Goal: Check status: Check status

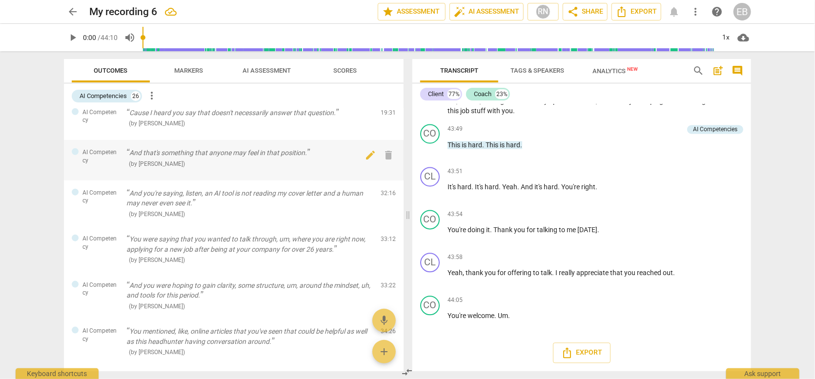
scroll to position [244, 0]
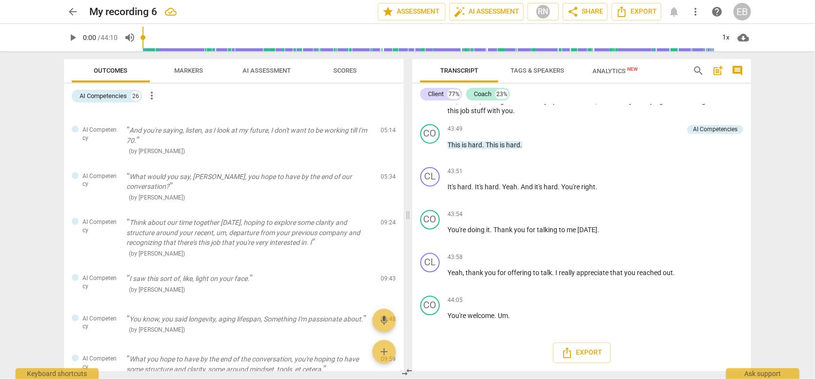
click at [191, 71] on span "Markers" at bounding box center [189, 70] width 29 height 7
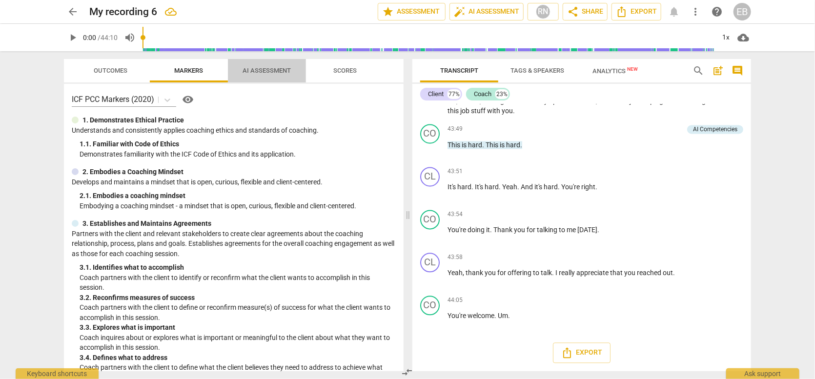
click at [274, 69] on span "AI Assessment" at bounding box center [267, 70] width 48 height 7
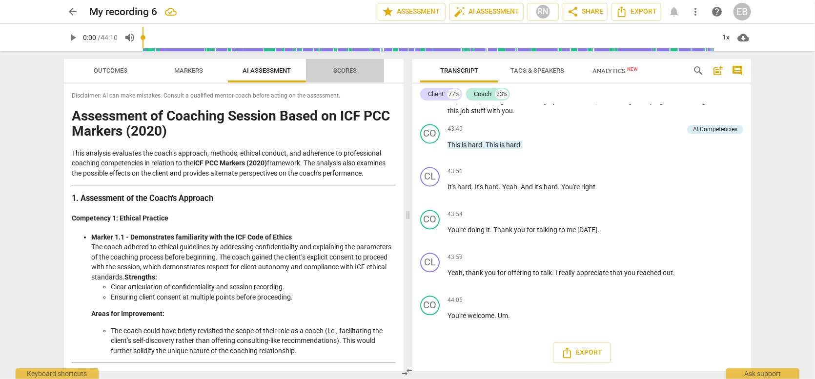
click at [342, 67] on span "Scores" at bounding box center [344, 70] width 23 height 7
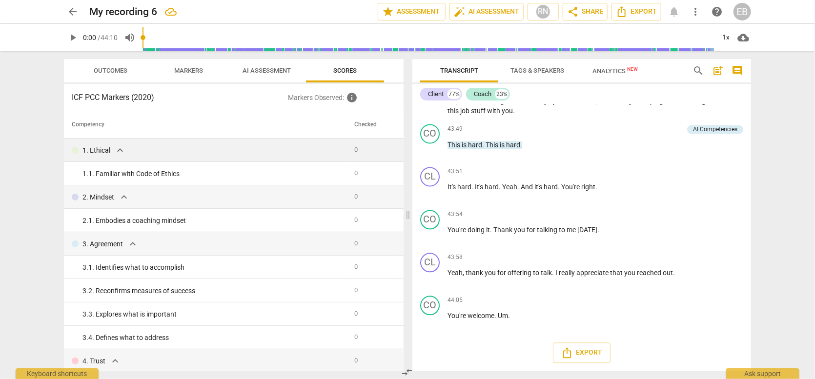
click at [117, 146] on span "expand_more" at bounding box center [120, 151] width 12 height 12
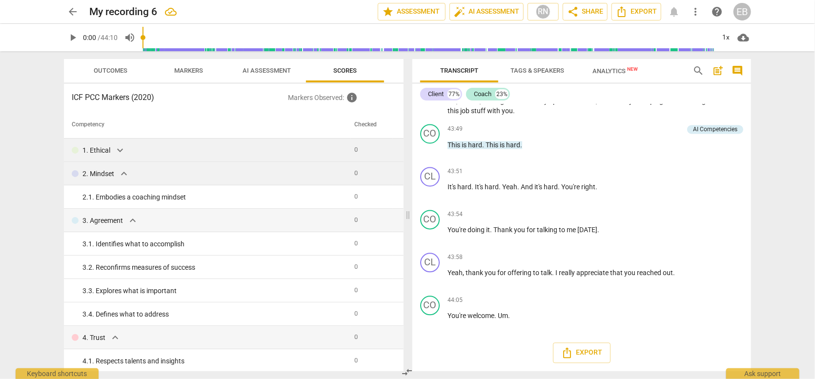
click at [119, 175] on span "expand_more" at bounding box center [124, 174] width 12 height 12
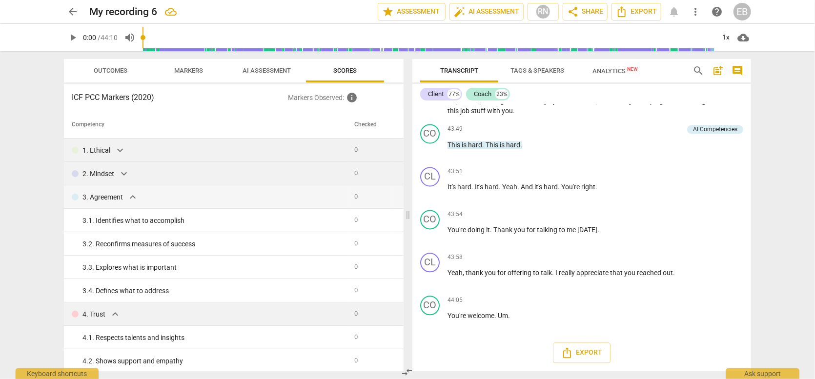
click at [116, 315] on span "expand_more" at bounding box center [115, 315] width 12 height 12
click at [133, 200] on span "expand_more" at bounding box center [133, 197] width 12 height 12
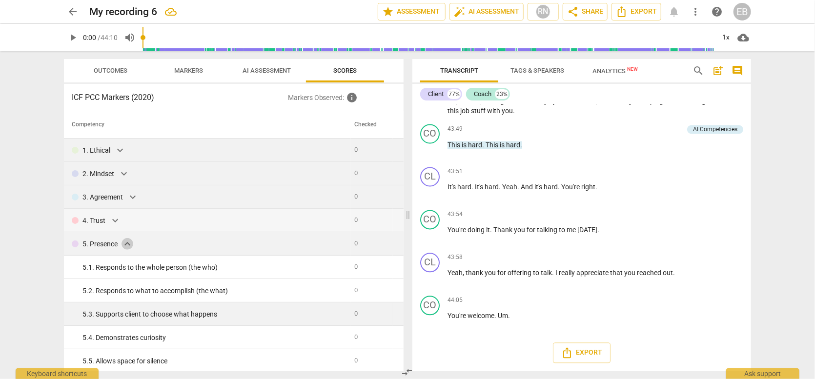
click at [127, 244] on span "expand_more" at bounding box center [128, 244] width 12 height 12
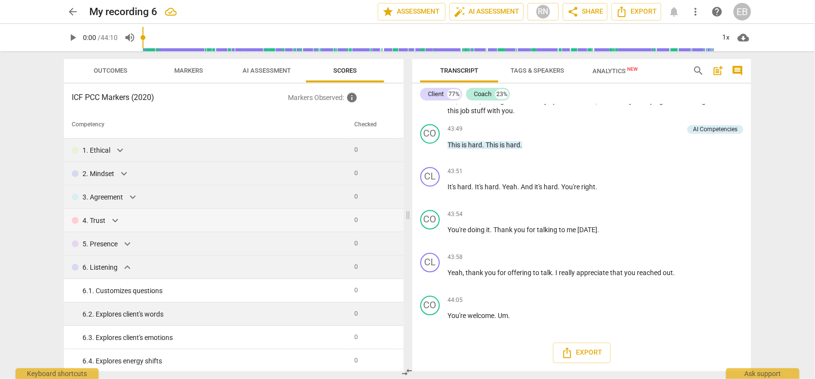
click at [127, 268] on span "expand_more" at bounding box center [128, 268] width 12 height 12
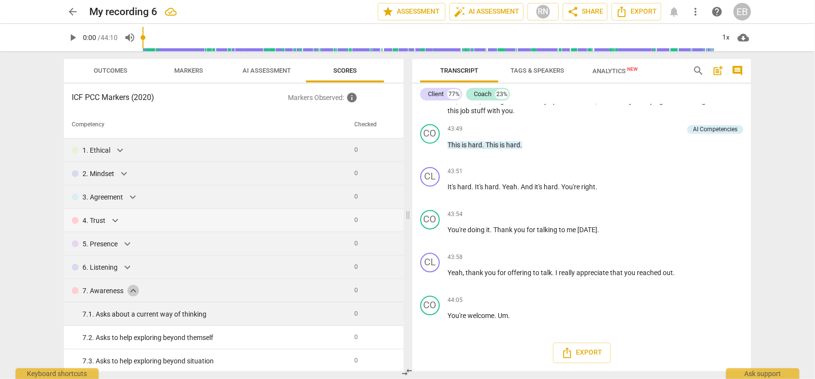
click at [136, 289] on span "expand_more" at bounding box center [133, 291] width 12 height 12
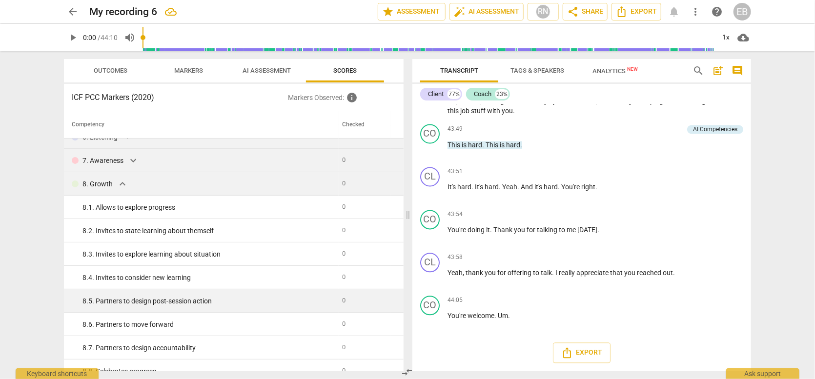
scroll to position [165, 0]
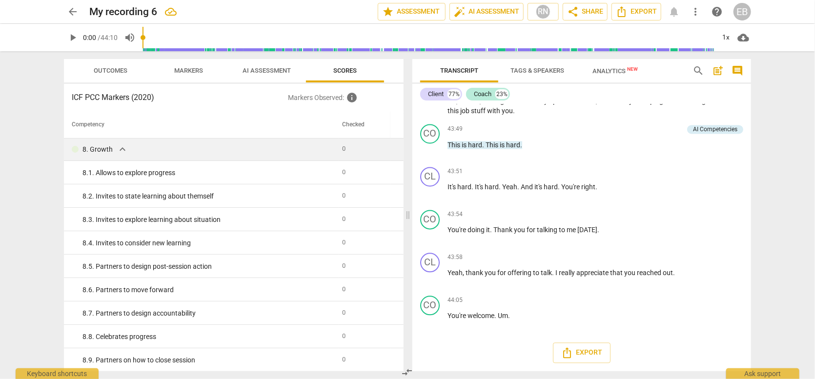
click at [121, 154] on span "expand_more" at bounding box center [123, 150] width 12 height 12
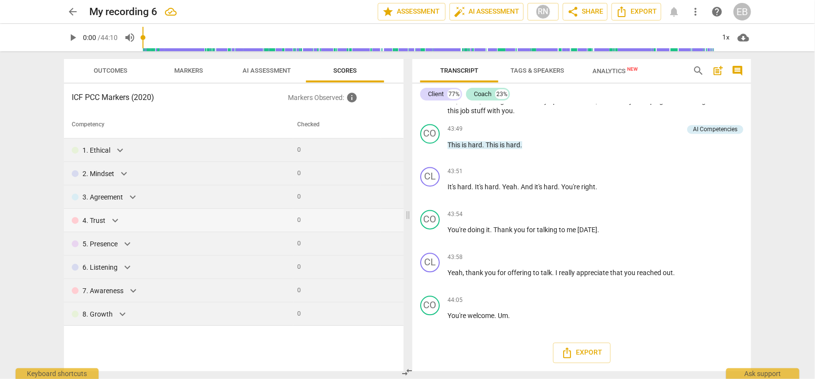
scroll to position [0, 0]
